Goal: Task Accomplishment & Management: Complete application form

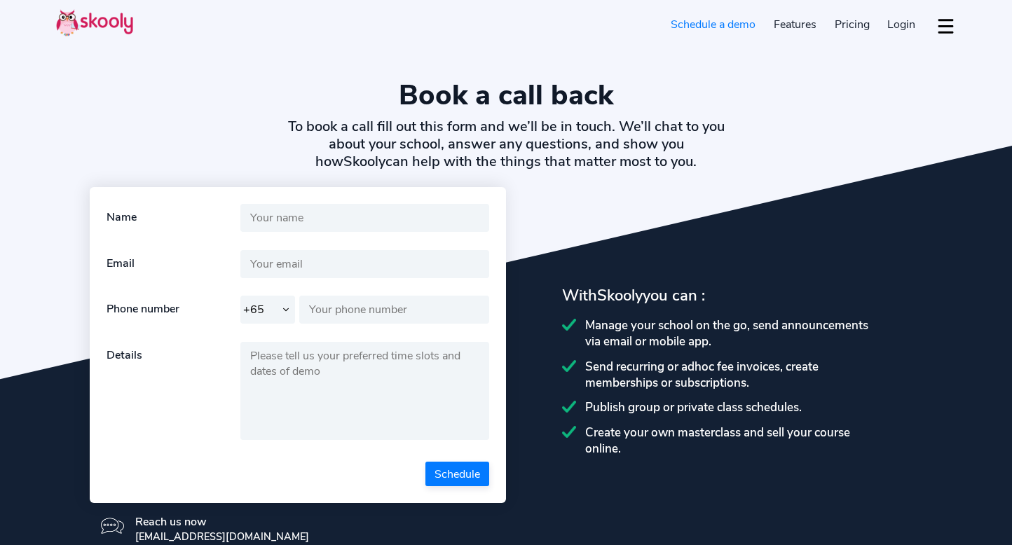
select select "65"
select select "en"
select select "65"
select select "[GEOGRAPHIC_DATA]"
select select "[GEOGRAPHIC_DATA]/[GEOGRAPHIC_DATA]"
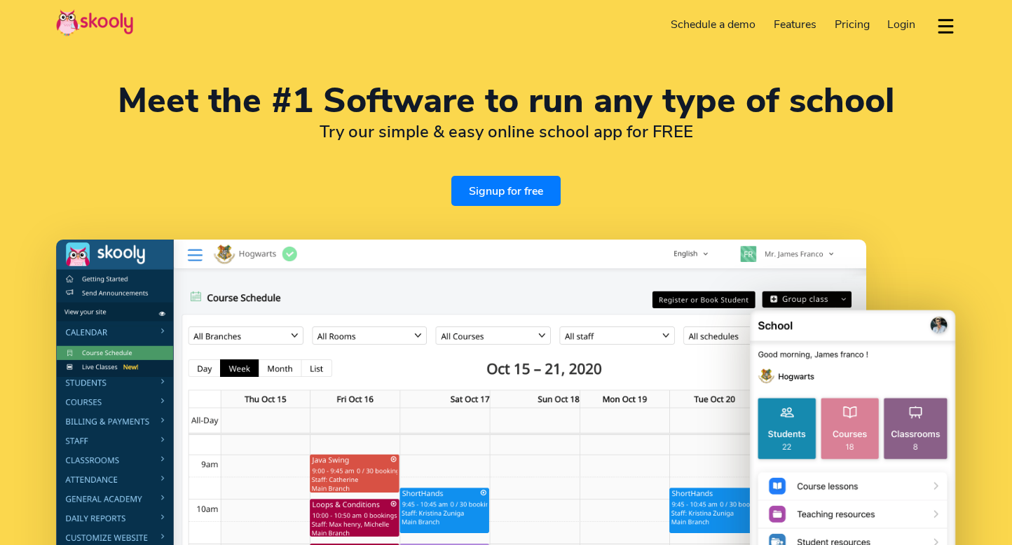
select select "en"
select select "65"
select select "[GEOGRAPHIC_DATA]"
select select "Asia/Singapore"
click at [502, 193] on link "Signup for free" at bounding box center [505, 191] width 109 height 30
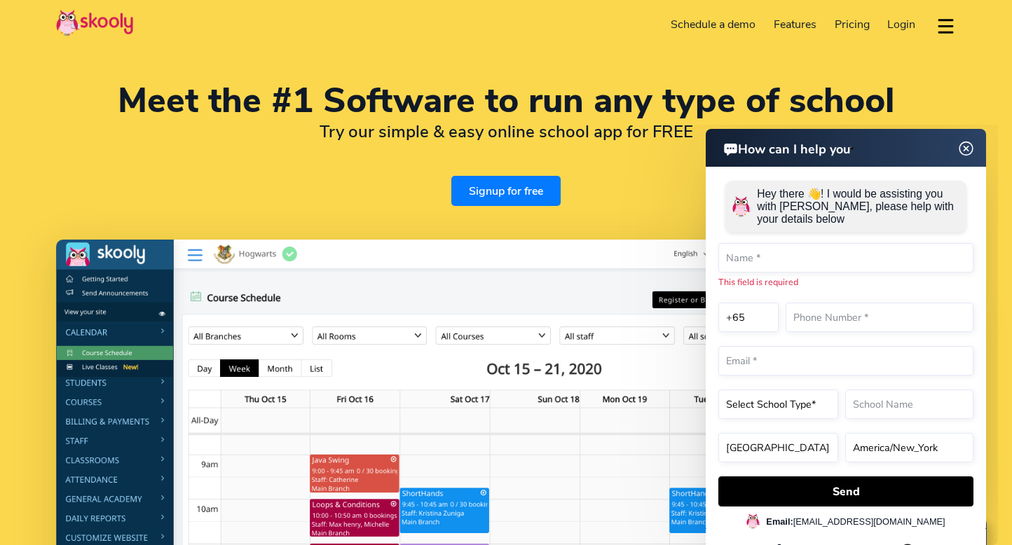
click at [893, 22] on span "Login" at bounding box center [901, 24] width 28 height 15
click at [896, 22] on span "Login" at bounding box center [901, 24] width 28 height 15
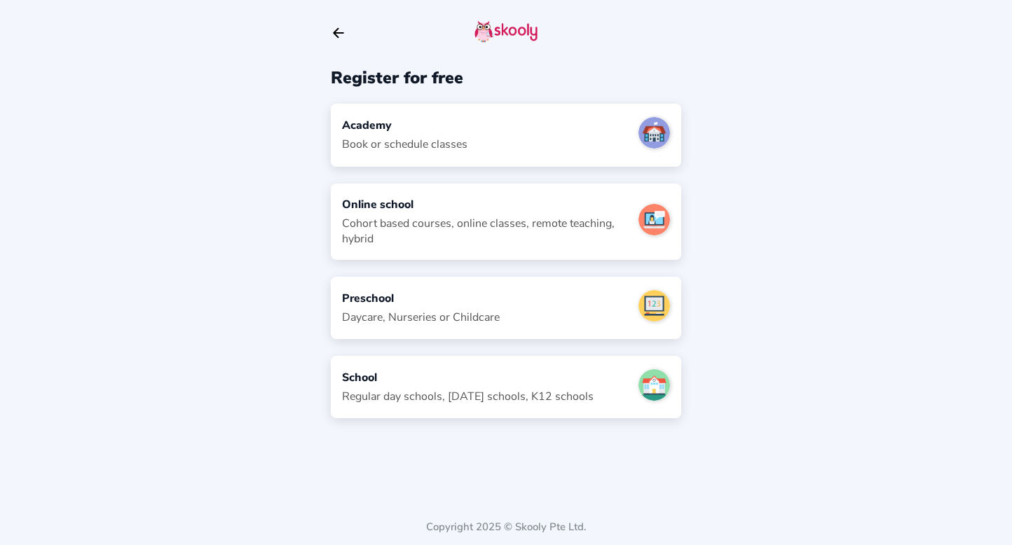
click at [458, 123] on div "Academy" at bounding box center [404, 125] width 125 height 15
click at [333, 36] on icon "Arrow Back" at bounding box center [338, 32] width 15 height 15
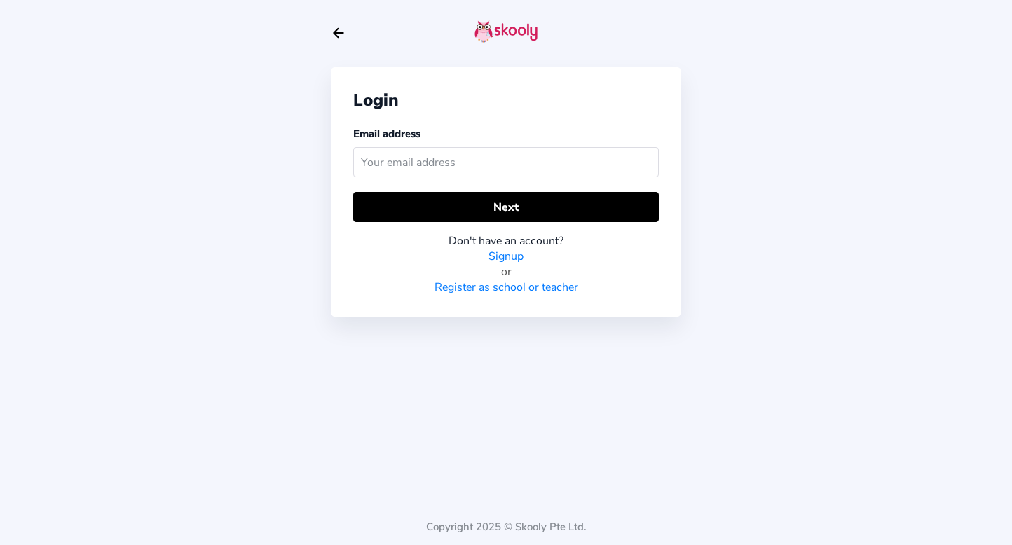
click at [333, 34] on icon "Arrow Back" at bounding box center [338, 32] width 15 height 15
click at [332, 32] on icon "Arrow Back" at bounding box center [338, 32] width 15 height 15
